Goal: Task Accomplishment & Management: Use online tool/utility

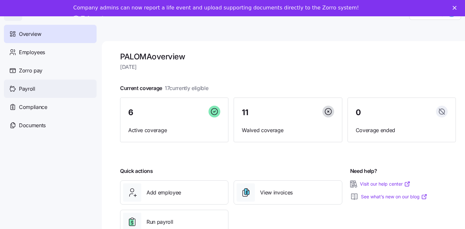
click at [41, 87] on div "Payroll" at bounding box center [50, 89] width 93 height 18
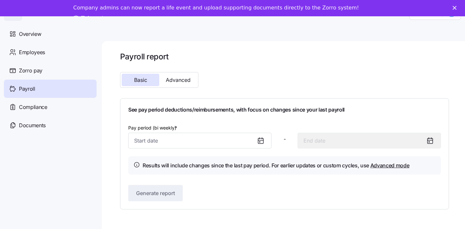
click at [259, 144] on div at bounding box center [263, 140] width 16 height 15
click at [258, 134] on div at bounding box center [263, 140] width 16 height 15
click at [260, 139] on icon at bounding box center [261, 141] width 8 height 8
click at [261, 139] on icon at bounding box center [261, 141] width 8 height 8
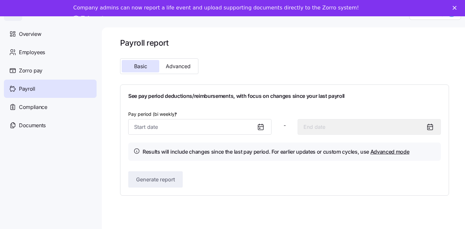
scroll to position [16, 0]
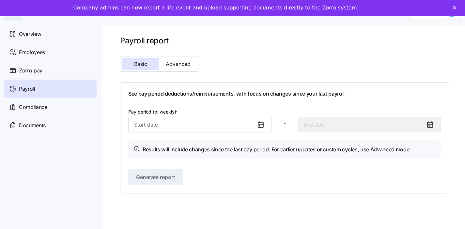
click at [262, 126] on icon at bounding box center [261, 125] width 8 height 8
click at [217, 121] on input "Pay period (bi weekly) *" at bounding box center [199, 125] width 143 height 16
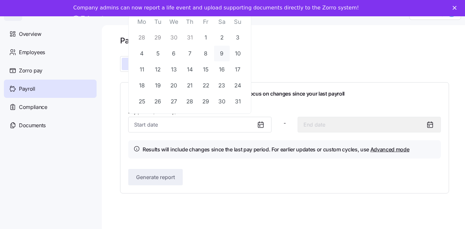
click at [221, 51] on button "9" at bounding box center [222, 54] width 16 height 16
type input "[DATE]"
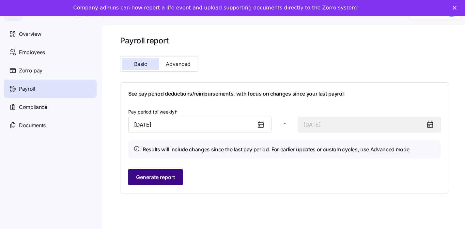
click at [152, 178] on span "Generate report" at bounding box center [155, 177] width 39 height 8
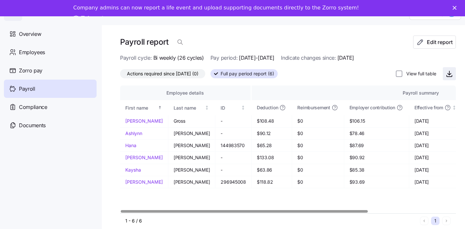
click at [449, 73] on icon "button" at bounding box center [449, 74] width 8 height 8
